Goal: Task Accomplishment & Management: Use online tool/utility

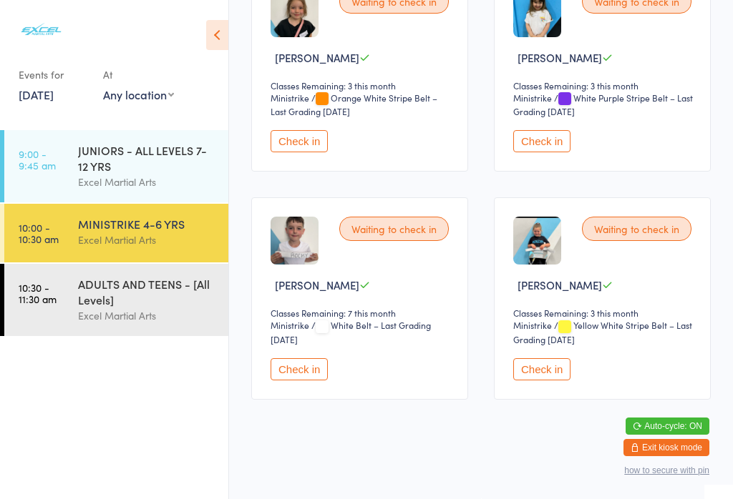
scroll to position [509, 0]
click at [313, 381] on button "Check in" at bounding box center [298, 369] width 57 height 22
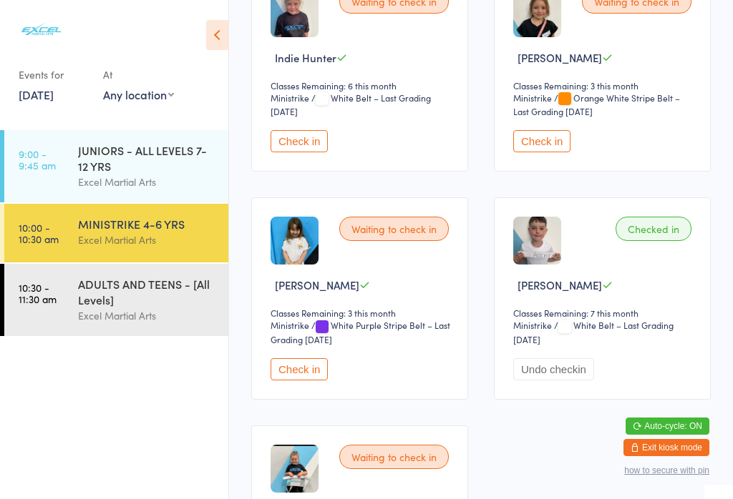
click at [134, 144] on div "JUNIORS - ALL LEVELS 7-12 YRS" at bounding box center [147, 157] width 138 height 31
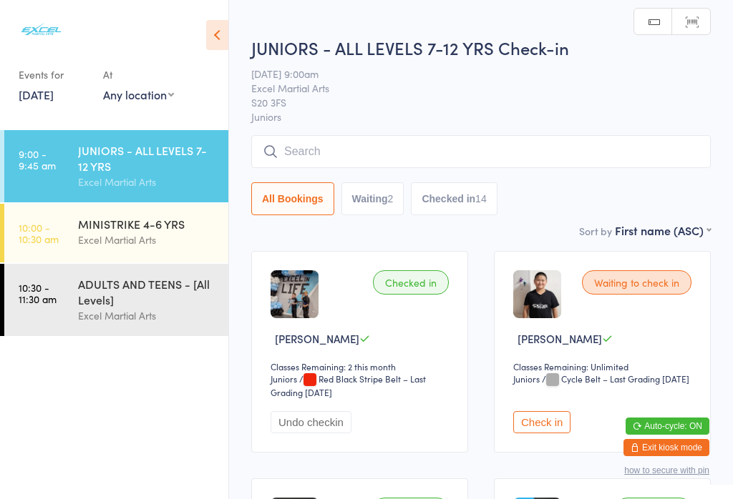
click at [114, 237] on div "Excel Martial Arts" at bounding box center [147, 240] width 138 height 16
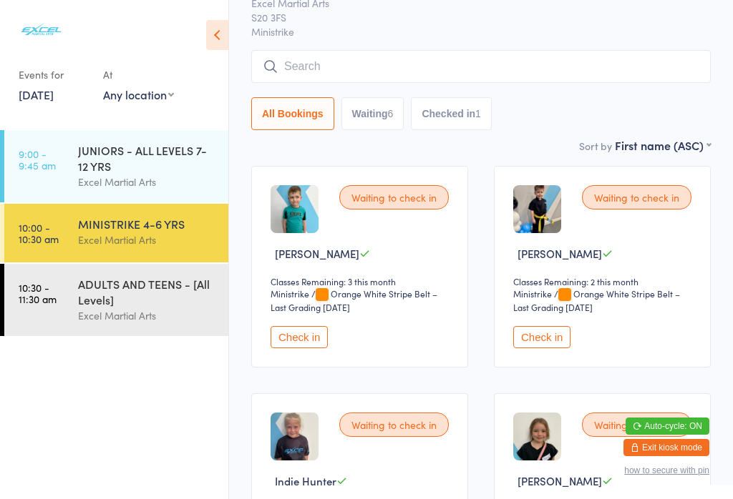
scroll to position [91, 0]
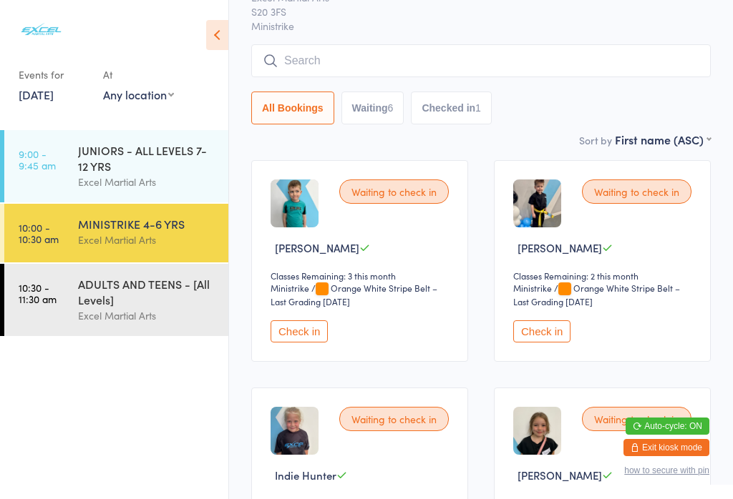
click at [313, 343] on button "Check in" at bounding box center [298, 331] width 57 height 22
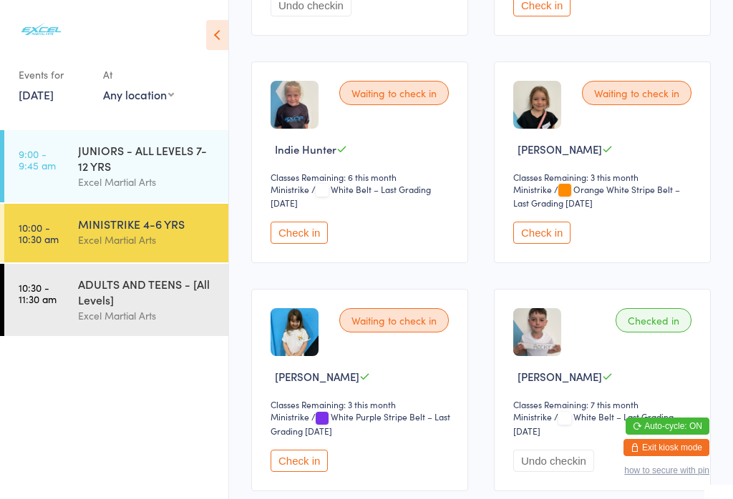
scroll to position [422, 0]
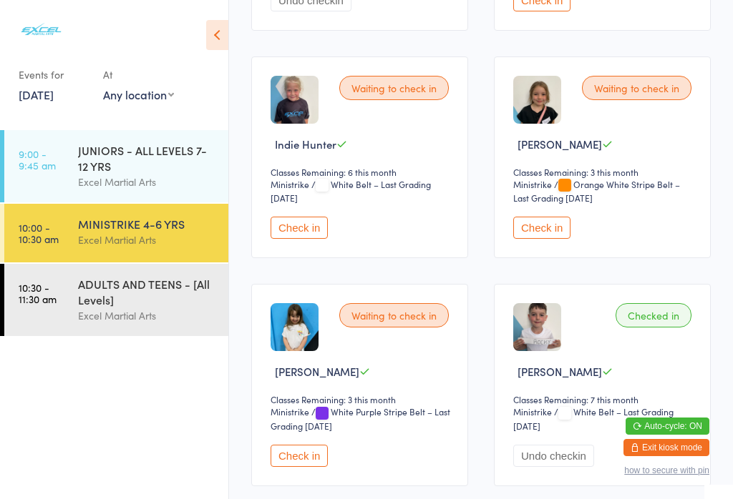
click at [563, 239] on button "Check in" at bounding box center [541, 228] width 57 height 22
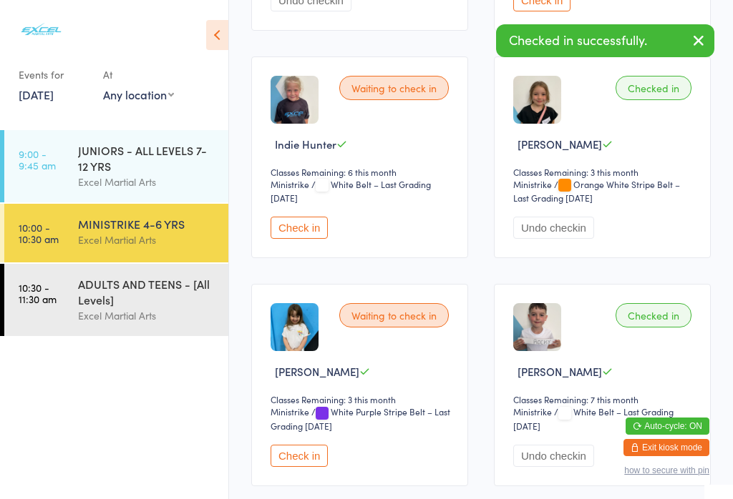
click at [107, 149] on div "JUNIORS - ALL LEVELS 7-12 YRS" at bounding box center [147, 157] width 138 height 31
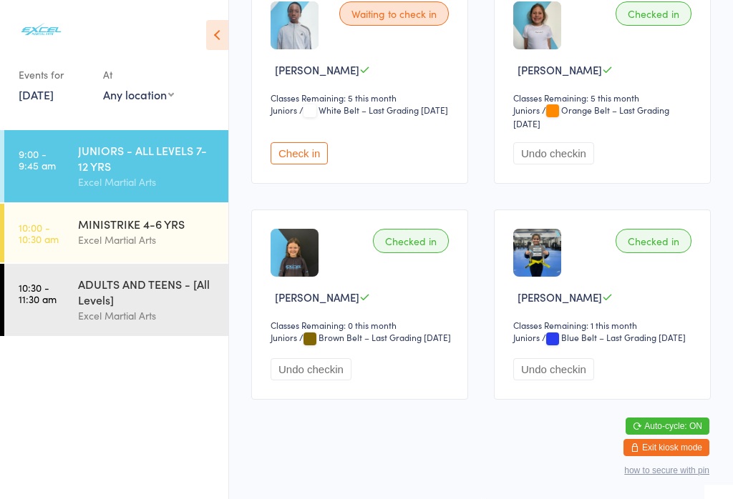
scroll to position [1671, 0]
click at [562, 381] on button "Undo checkin" at bounding box center [553, 369] width 81 height 22
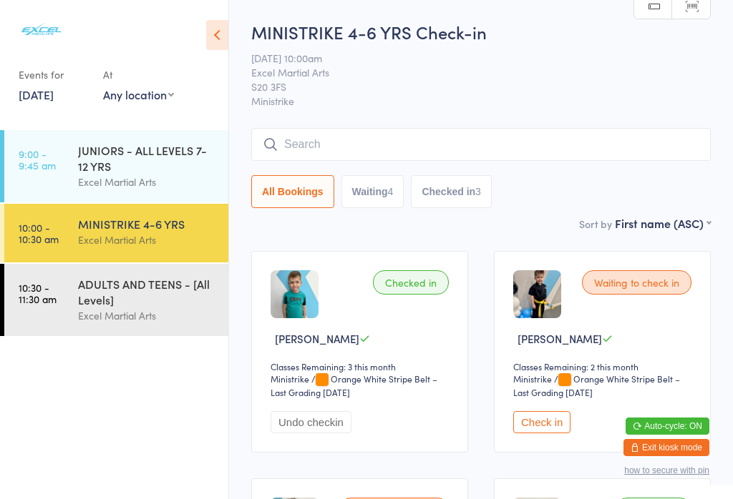
click at [70, 312] on link "10:30 - 11:30 am ADULTS AND TEENS - [All Levels] Excel Martial Arts" at bounding box center [116, 300] width 224 height 72
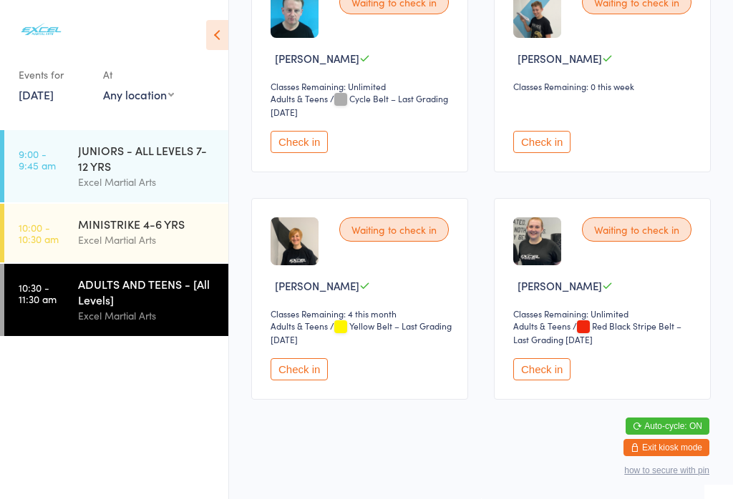
scroll to position [1206, 0]
click at [548, 381] on button "Check in" at bounding box center [541, 369] width 57 height 22
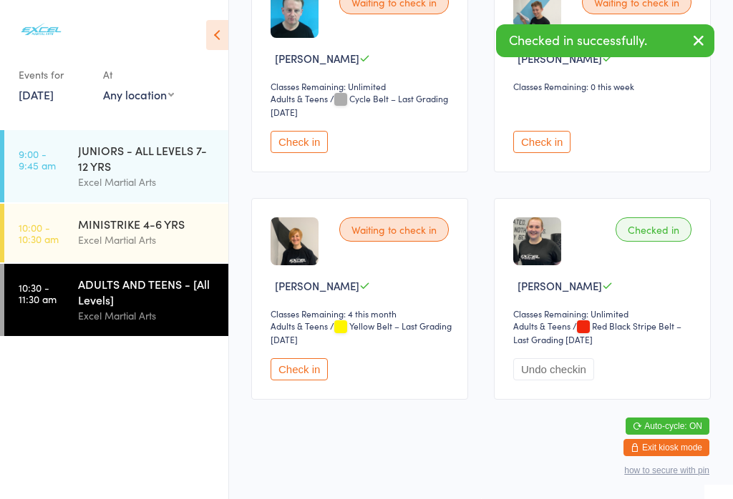
click at [55, 240] on time "10:00 - 10:30 am" at bounding box center [39, 233] width 40 height 23
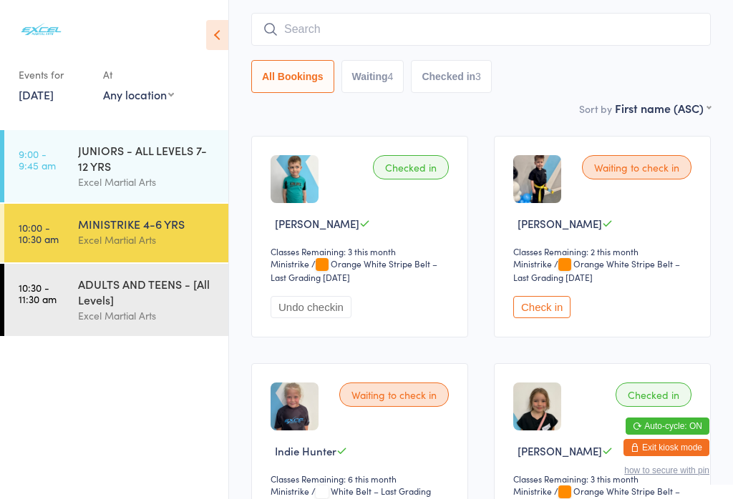
scroll to position [151, 0]
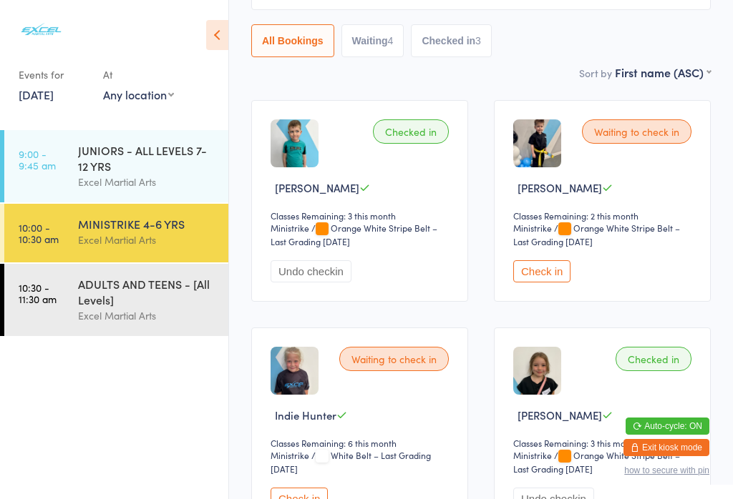
click at [551, 280] on button "Check in" at bounding box center [541, 271] width 57 height 22
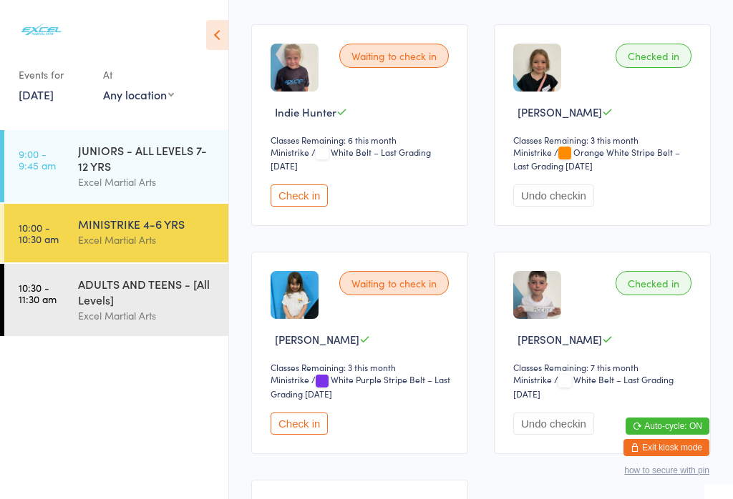
scroll to position [455, 0]
click at [295, 434] on button "Check in" at bounding box center [298, 423] width 57 height 22
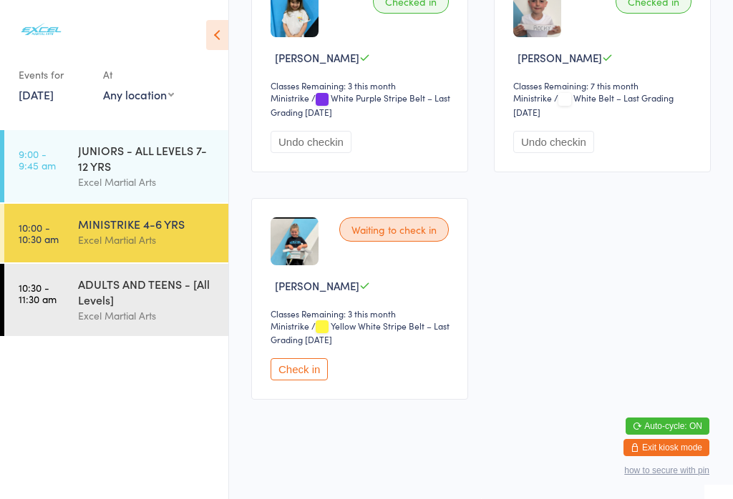
scroll to position [741, 0]
click at [300, 381] on button "Check in" at bounding box center [298, 369] width 57 height 22
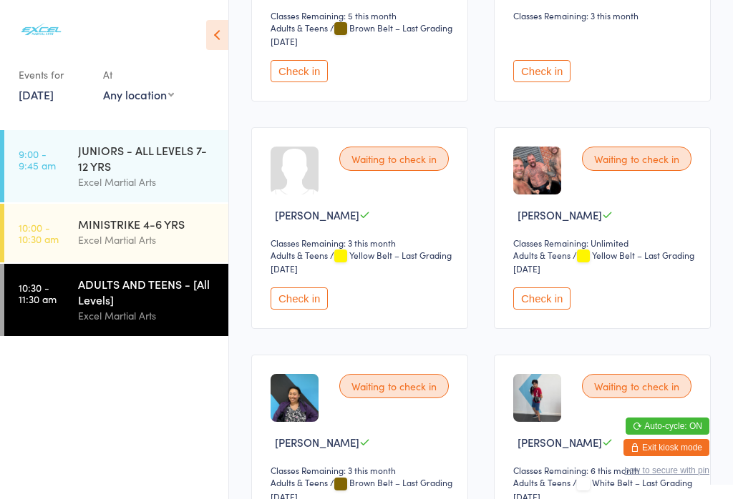
scroll to position [354, 0]
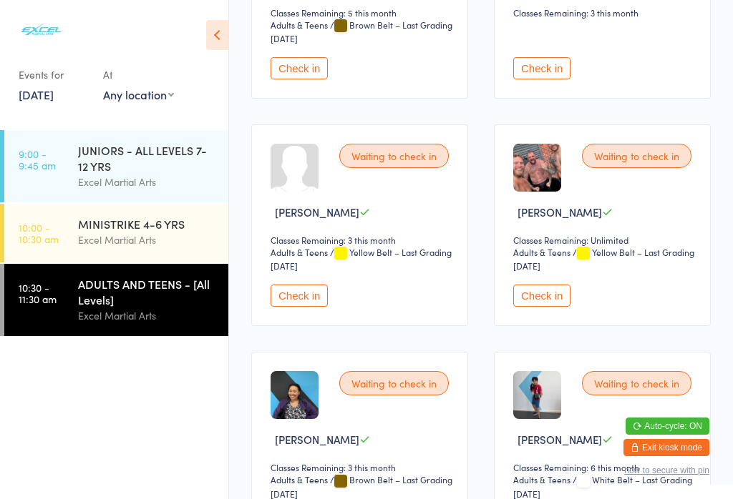
click at [544, 307] on button "Check in" at bounding box center [541, 296] width 57 height 22
click at [180, 293] on div "ADULTS AND TEENS - [All Levels]" at bounding box center [147, 291] width 138 height 31
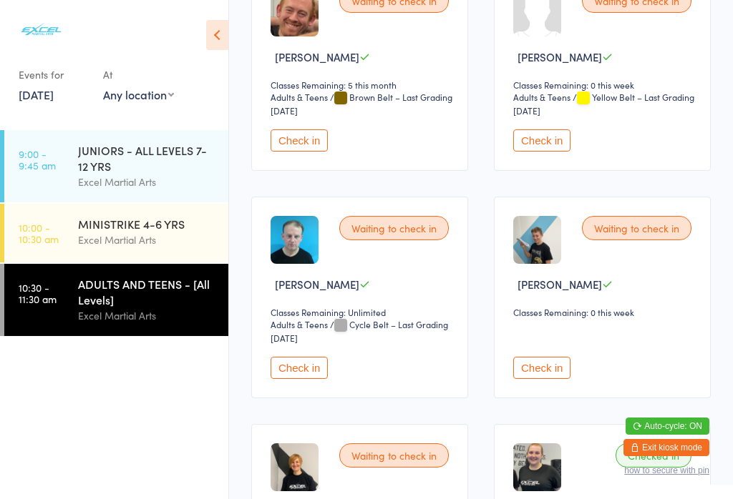
scroll to position [996, 0]
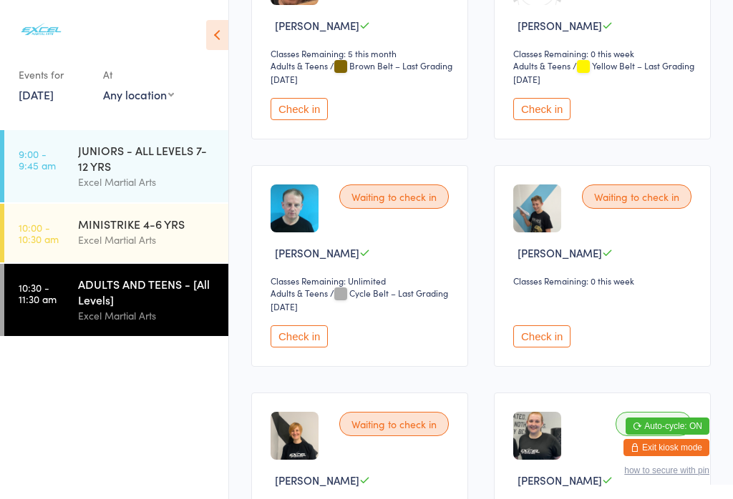
click at [310, 348] on button "Check in" at bounding box center [298, 336] width 57 height 22
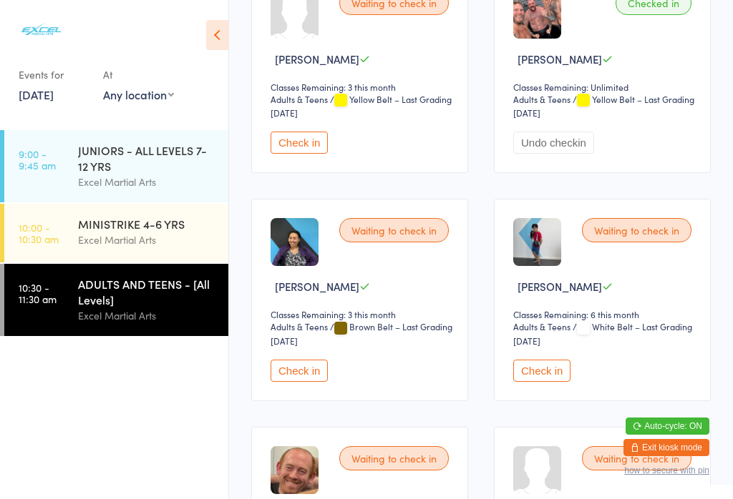
scroll to position [549, 0]
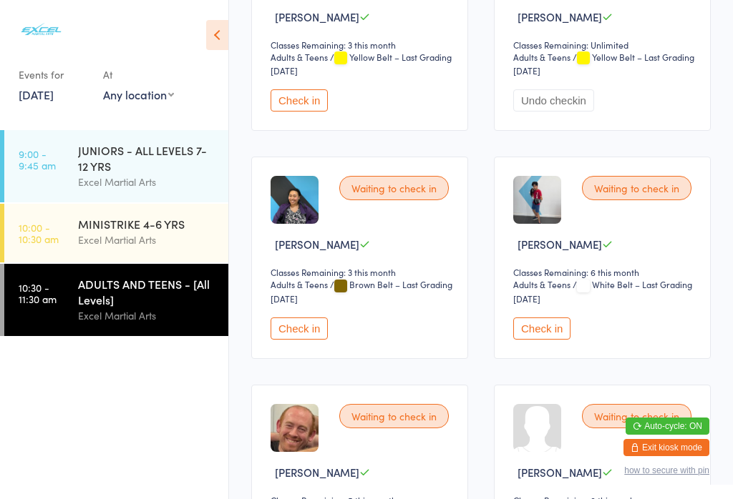
click at [545, 340] on button "Check in" at bounding box center [541, 329] width 57 height 22
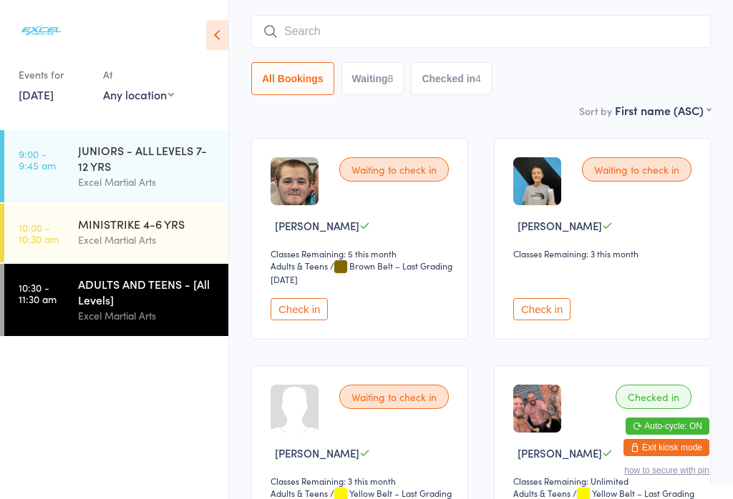
scroll to position [117, 0]
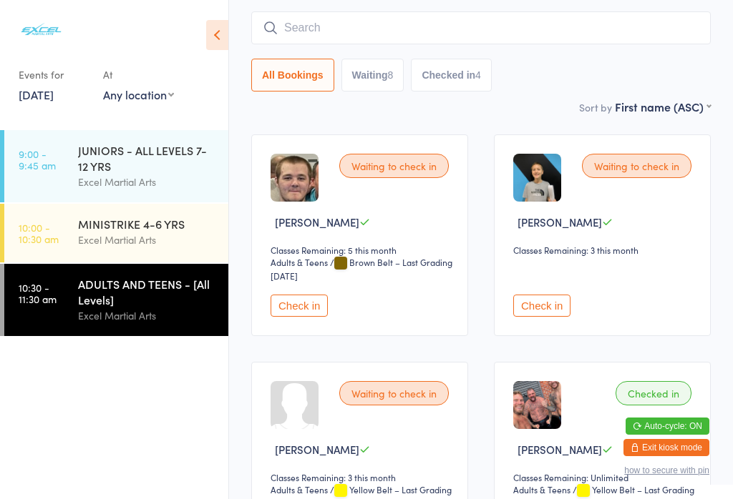
click at [309, 310] on button "Check in" at bounding box center [298, 306] width 57 height 22
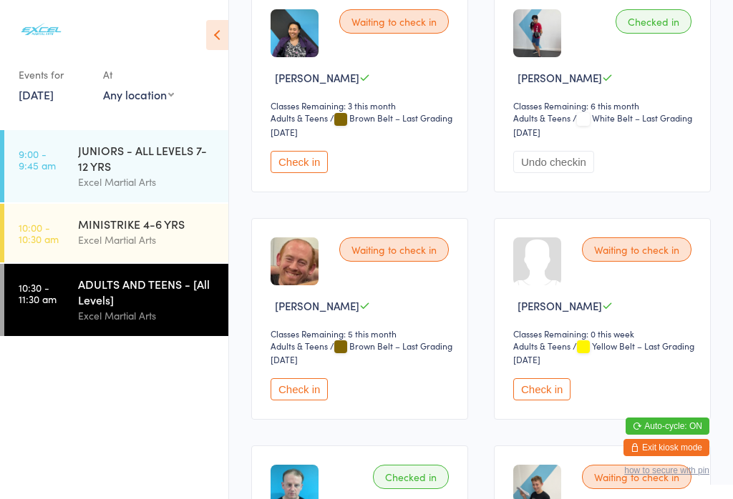
scroll to position [722, 0]
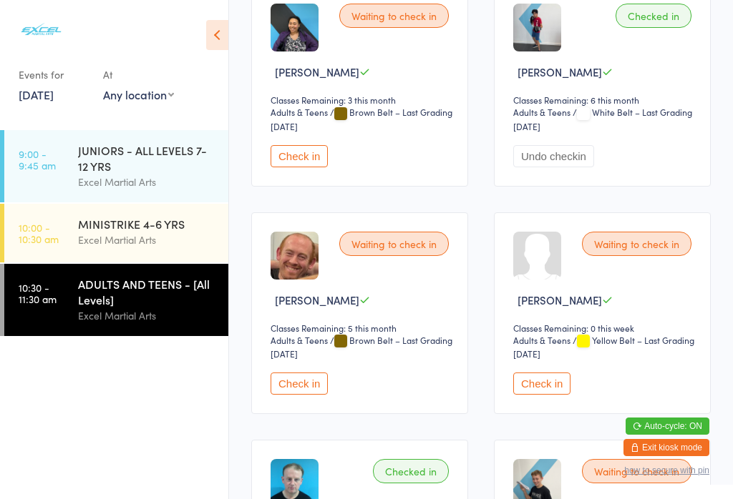
click at [276, 395] on button "Check in" at bounding box center [298, 384] width 57 height 22
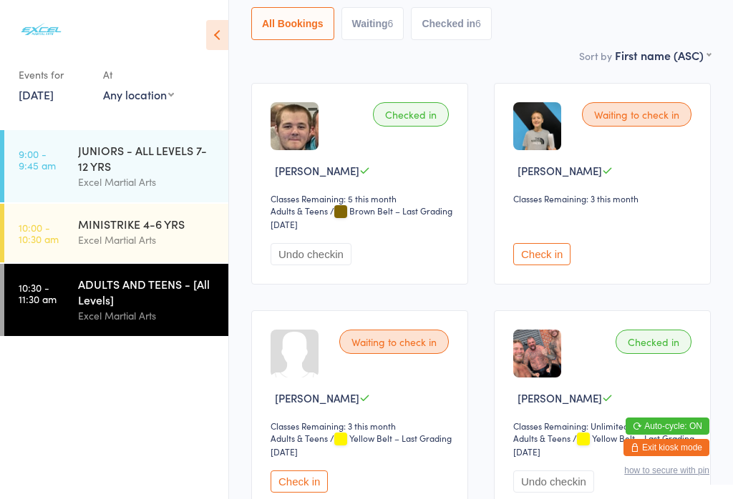
scroll to position [174, 0]
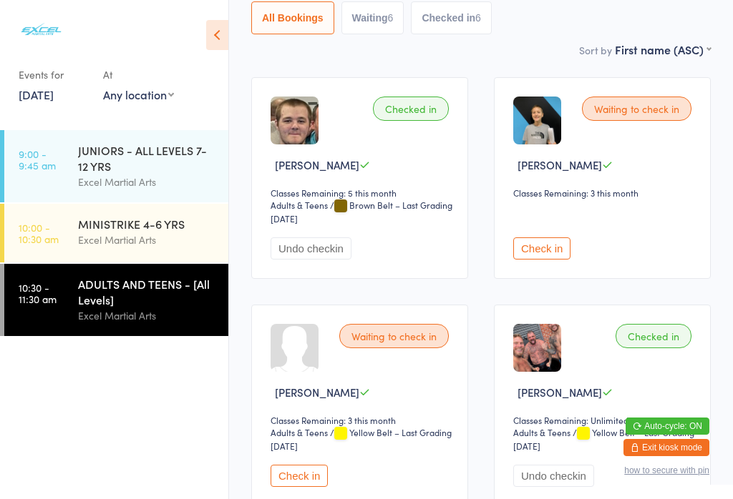
click at [300, 487] on button "Check in" at bounding box center [298, 476] width 57 height 22
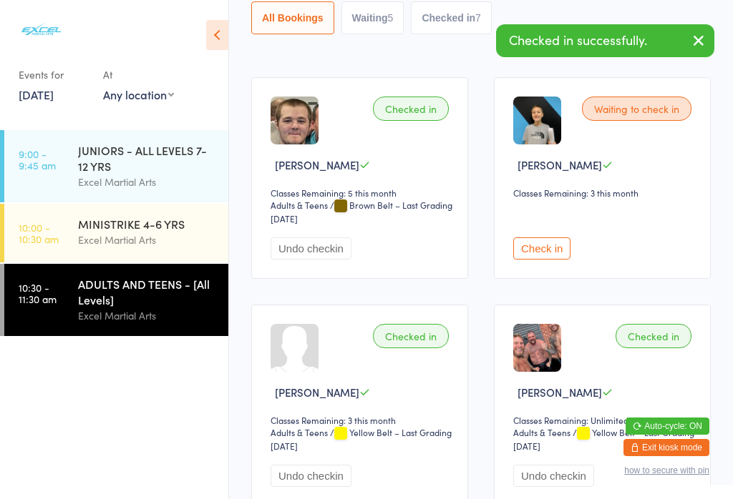
click at [551, 253] on button "Check in" at bounding box center [541, 248] width 57 height 22
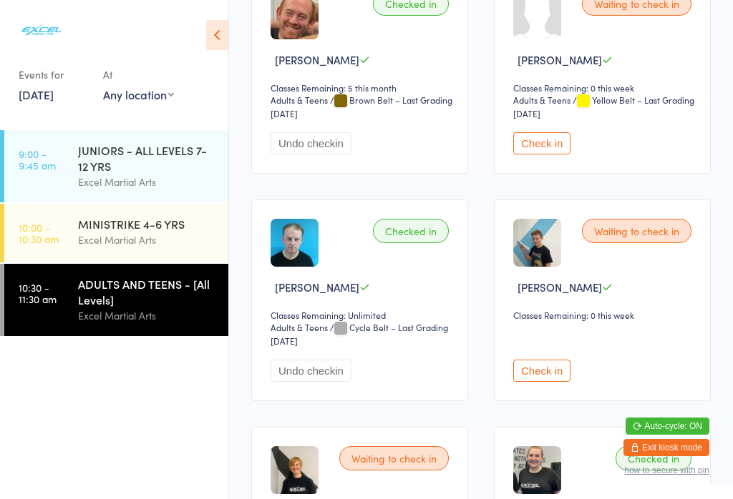
scroll to position [963, 0]
click at [543, 154] on button "Check in" at bounding box center [541, 143] width 57 height 22
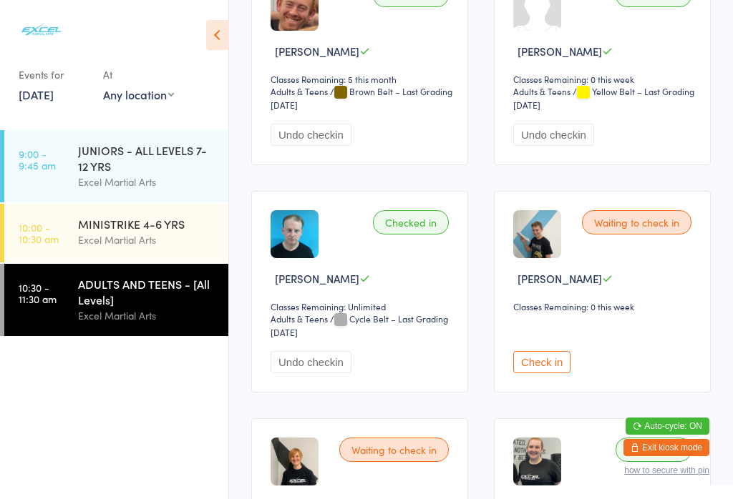
scroll to position [973, 0]
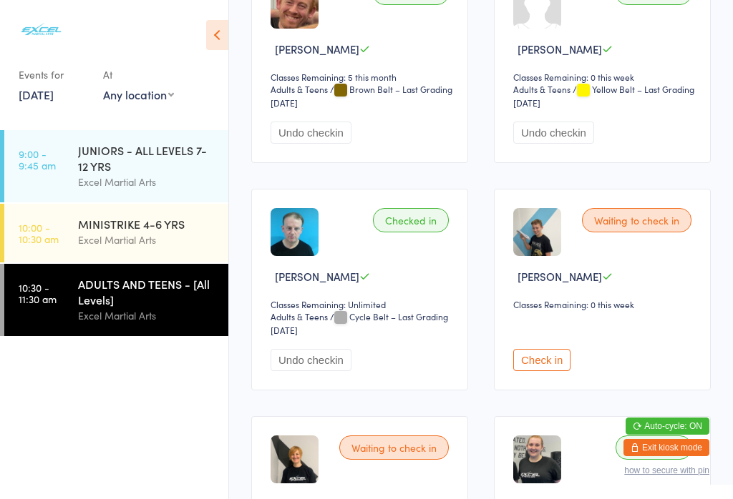
click at [524, 371] on button "Check in" at bounding box center [541, 360] width 57 height 22
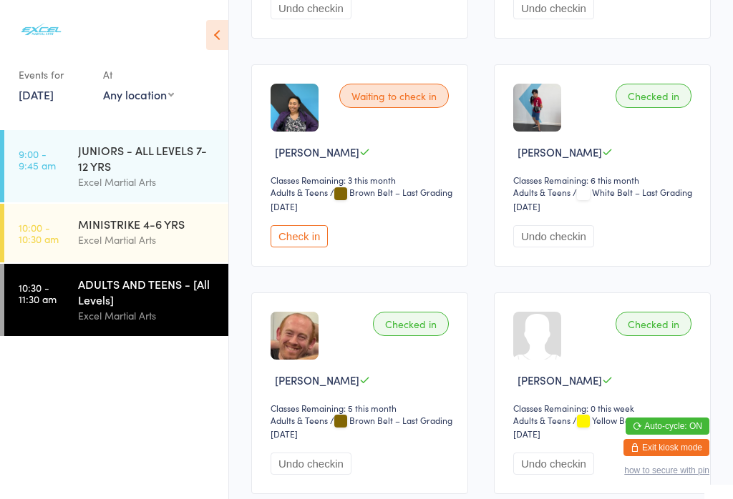
scroll to position [638, 0]
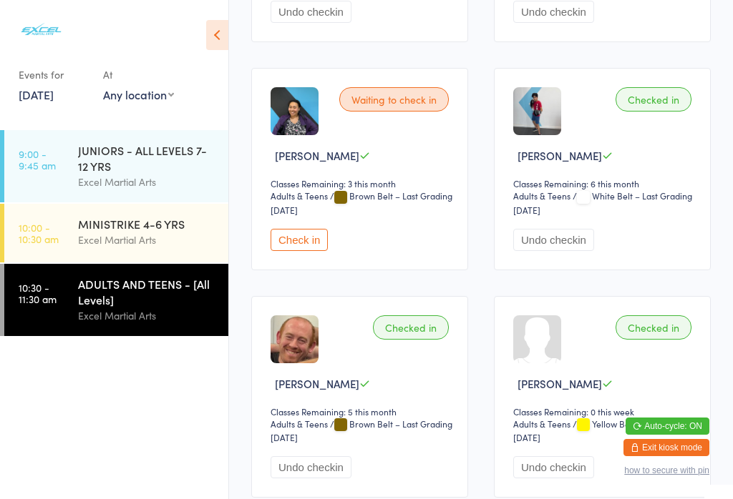
click at [295, 251] on button "Check in" at bounding box center [298, 240] width 57 height 22
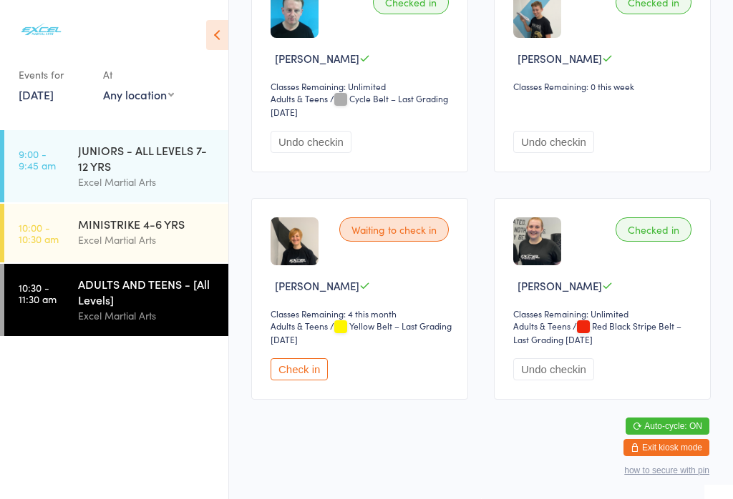
scroll to position [1206, 0]
click at [303, 381] on button "Check in" at bounding box center [298, 369] width 57 height 22
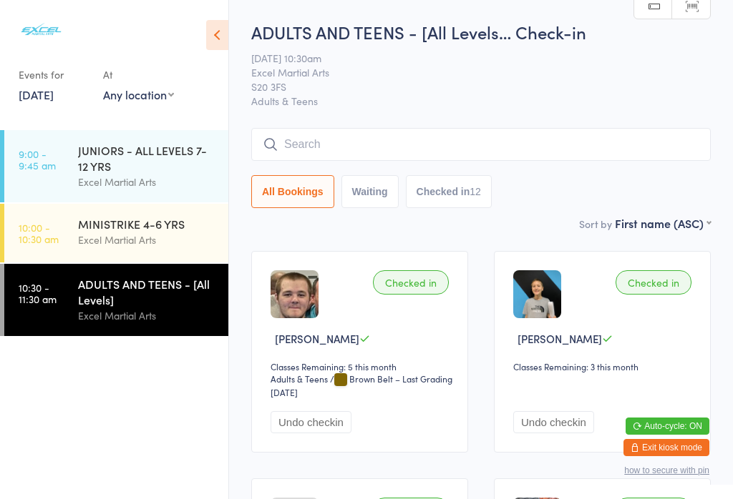
scroll to position [11, 0]
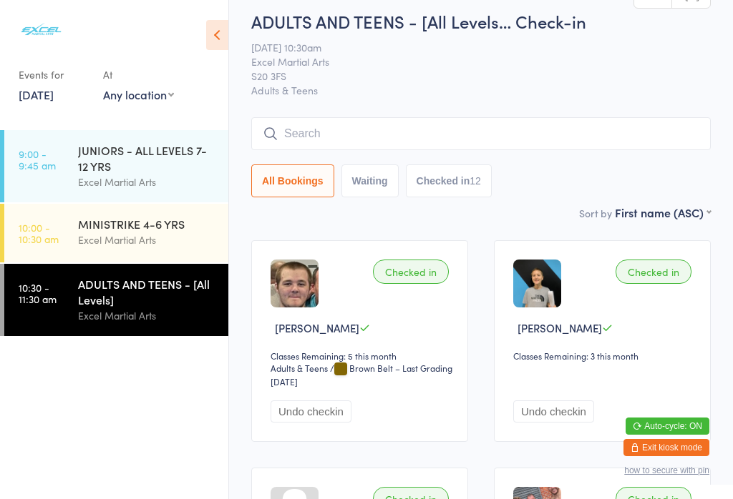
click at [478, 123] on input "search" at bounding box center [480, 133] width 459 height 33
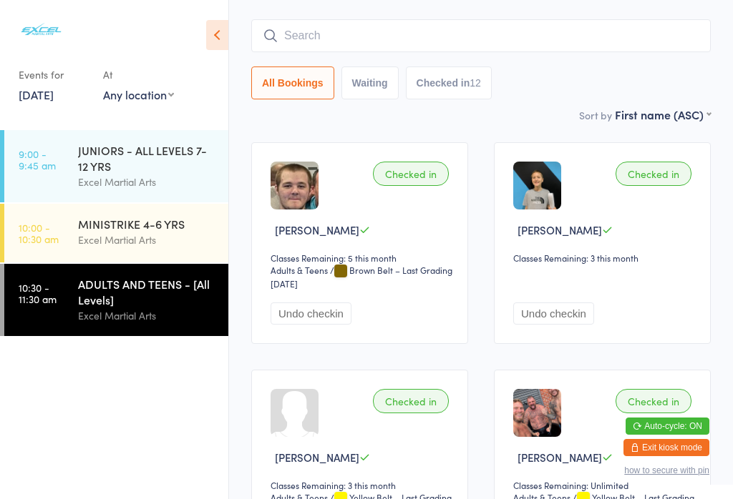
scroll to position [129, 0]
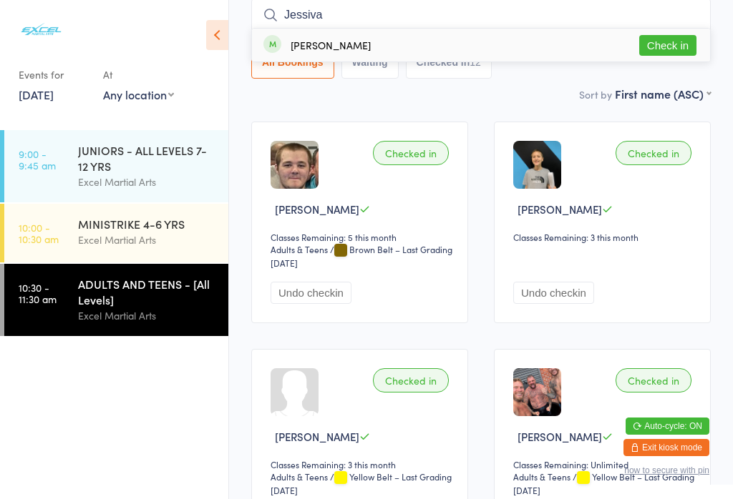
type input "Jessiva"
click at [669, 52] on button "Check in" at bounding box center [667, 45] width 57 height 21
